Goal: Transaction & Acquisition: Purchase product/service

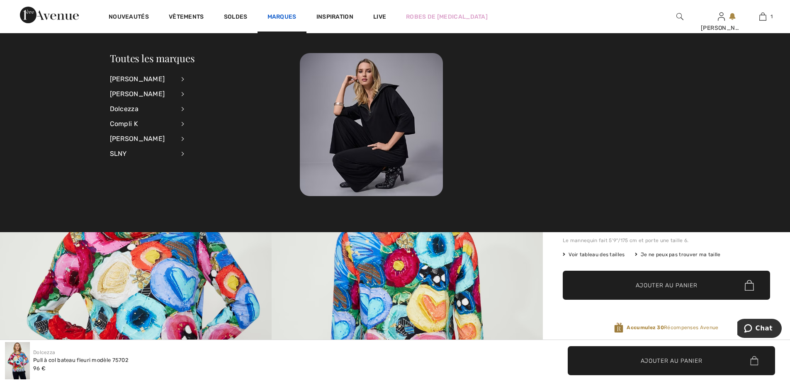
click at [272, 19] on link "Marques" at bounding box center [281, 17] width 29 height 9
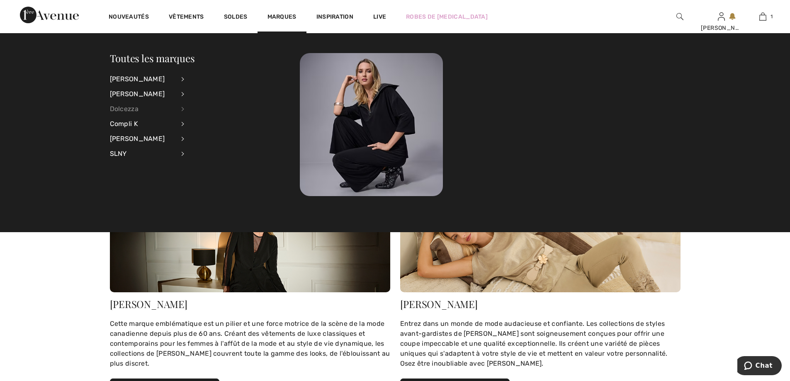
click at [142, 108] on div "Dolcezza" at bounding box center [142, 109] width 65 height 15
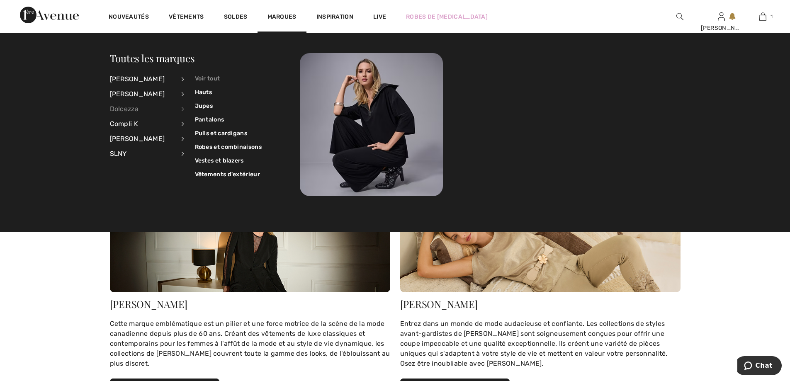
click at [211, 78] on link "Voir tout" at bounding box center [228, 79] width 67 height 14
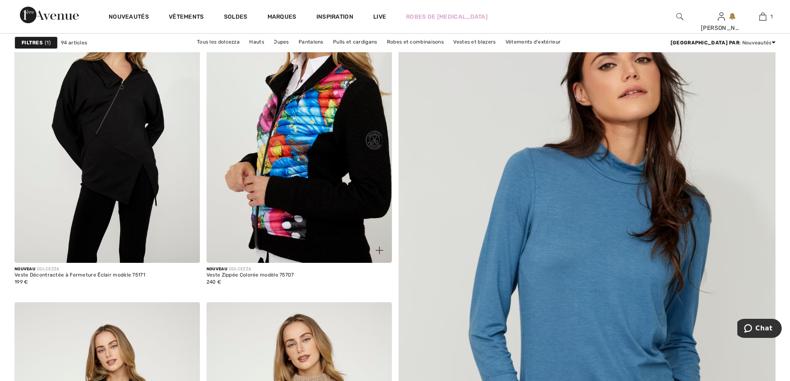
click at [316, 165] on img at bounding box center [298, 124] width 185 height 278
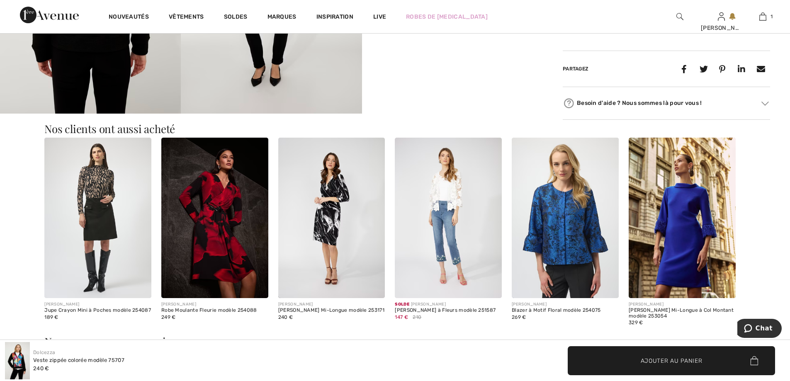
scroll to position [539, 0]
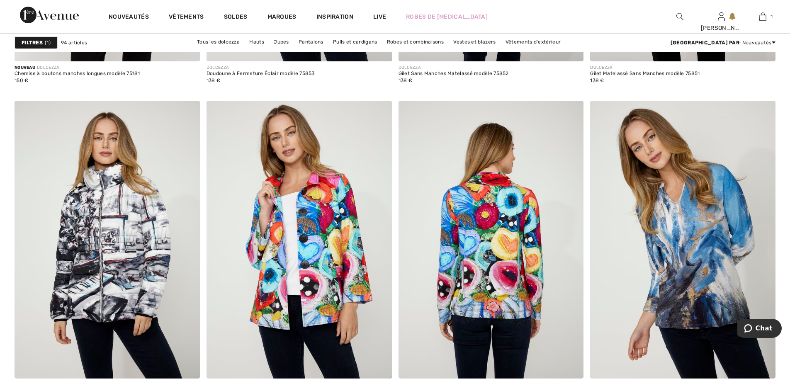
scroll to position [2364, 0]
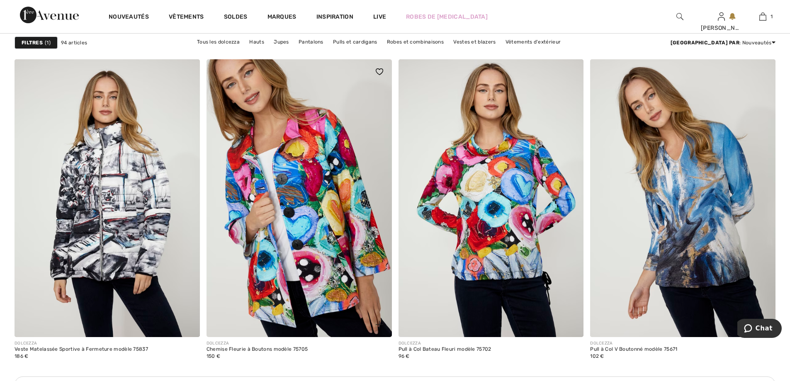
click at [309, 212] on img at bounding box center [298, 198] width 185 height 278
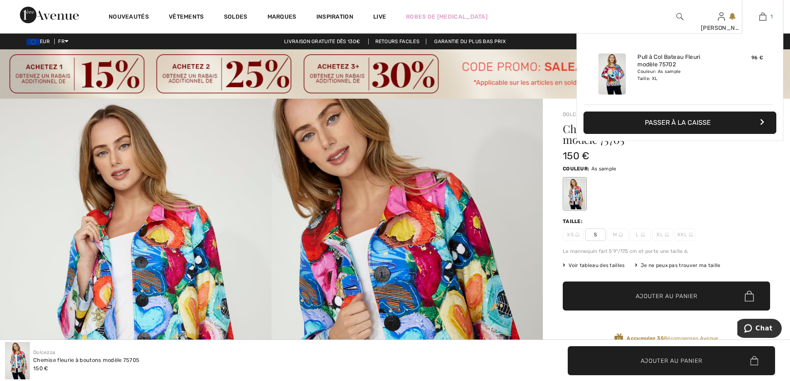
click at [764, 17] on img at bounding box center [762, 17] width 7 height 10
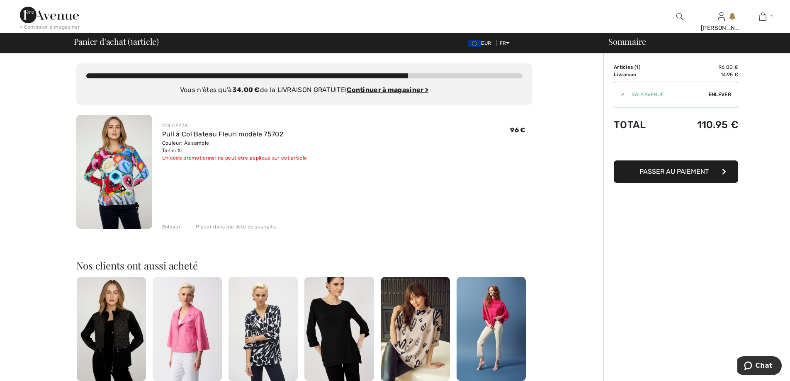
click at [676, 172] on span "Passer au paiement" at bounding box center [673, 172] width 69 height 8
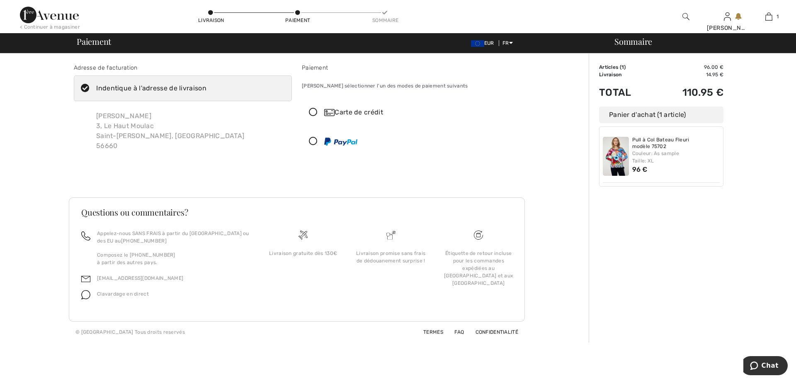
click at [313, 114] on icon at bounding box center [313, 112] width 22 height 9
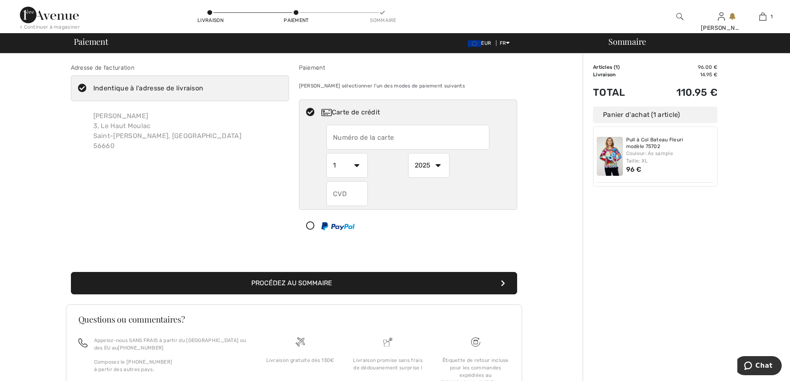
click at [356, 140] on input "text" at bounding box center [407, 137] width 163 height 25
type input "[CREDIT_CARD_NUMBER]"
click at [440, 165] on select "2025 2026 2027 2028 2029 2030 2031 2032 2033 2034 2035" at bounding box center [428, 165] width 41 height 25
select select "2028"
click at [408, 153] on select "2025 2026 2027 2028 2029 2030 2031 2032 2033 2034 2035" at bounding box center [428, 165] width 41 height 25
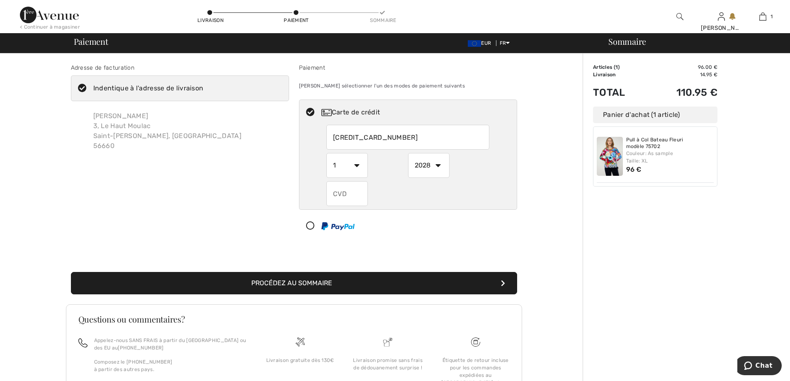
click at [344, 194] on input "text" at bounding box center [346, 193] width 41 height 25
type input "265"
click at [325, 284] on button "Procédez au sommaire" at bounding box center [294, 283] width 446 height 22
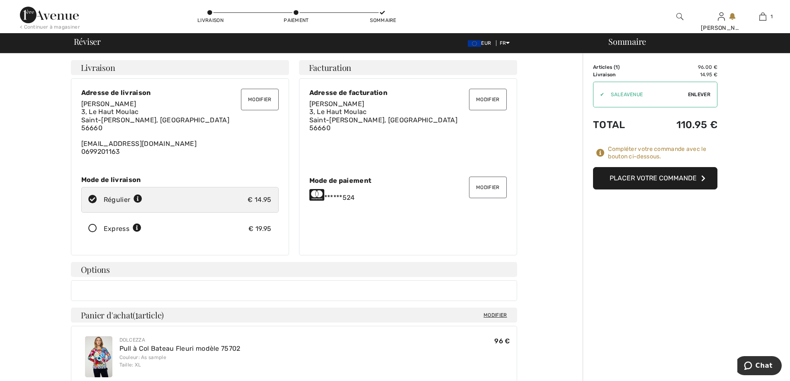
click at [668, 177] on button "Placer votre commande" at bounding box center [655, 178] width 124 height 22
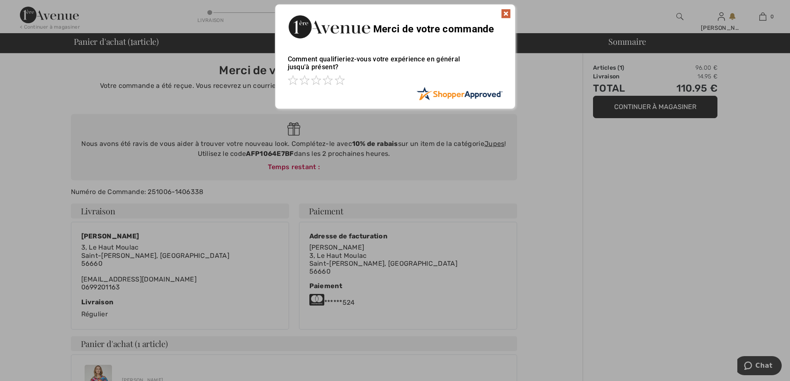
click at [507, 11] on img at bounding box center [506, 14] width 10 height 10
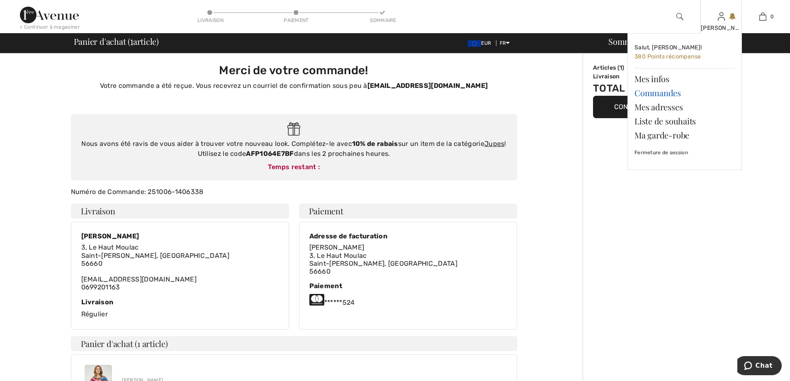
click at [671, 88] on link "Commandes" at bounding box center [684, 93] width 100 height 14
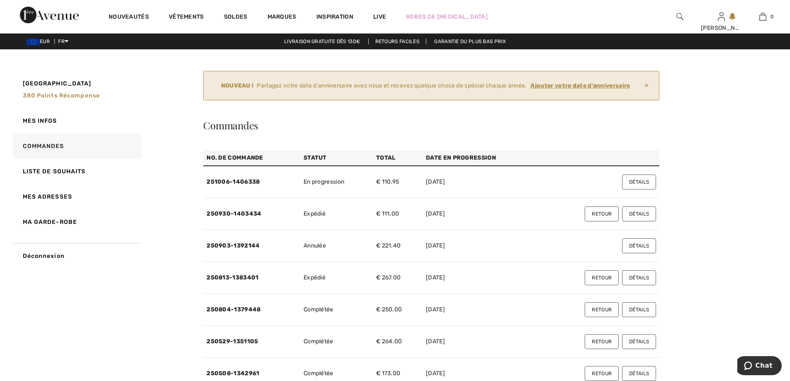
click at [642, 181] on button "Détails" at bounding box center [639, 182] width 34 height 15
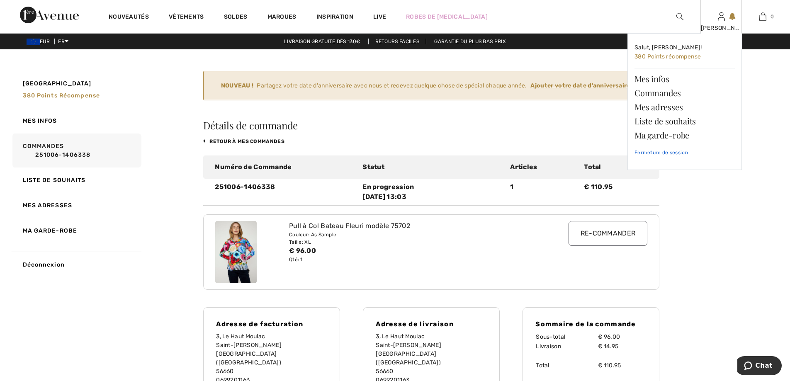
click at [662, 151] on link "Fermeture de session" at bounding box center [684, 152] width 100 height 21
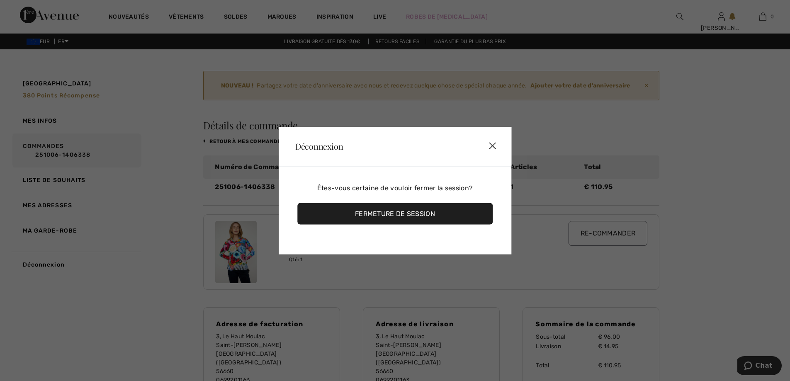
click at [427, 216] on div "Fermeture de session" at bounding box center [394, 214] width 195 height 22
